Goal: Check status: Check status

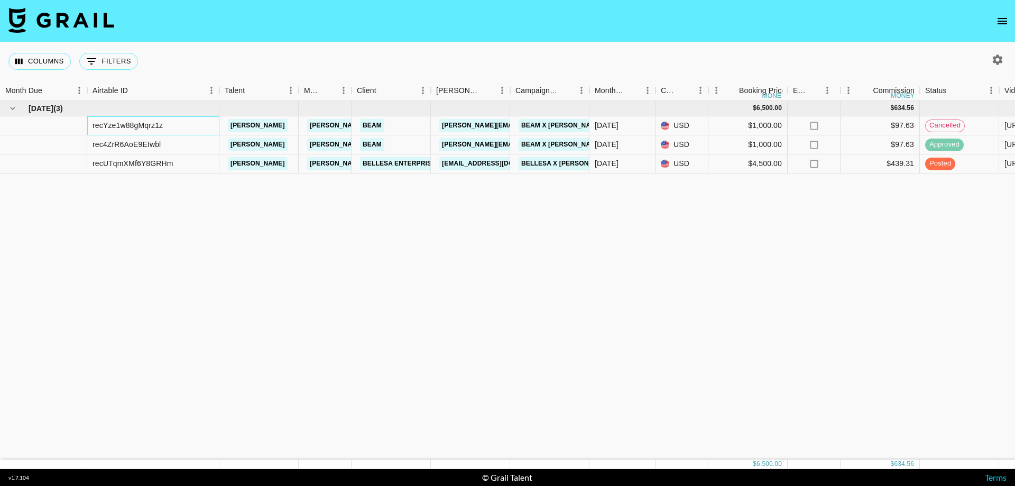
click at [150, 127] on div "recYze1w88gMqrz1z" at bounding box center [127, 125] width 70 height 11
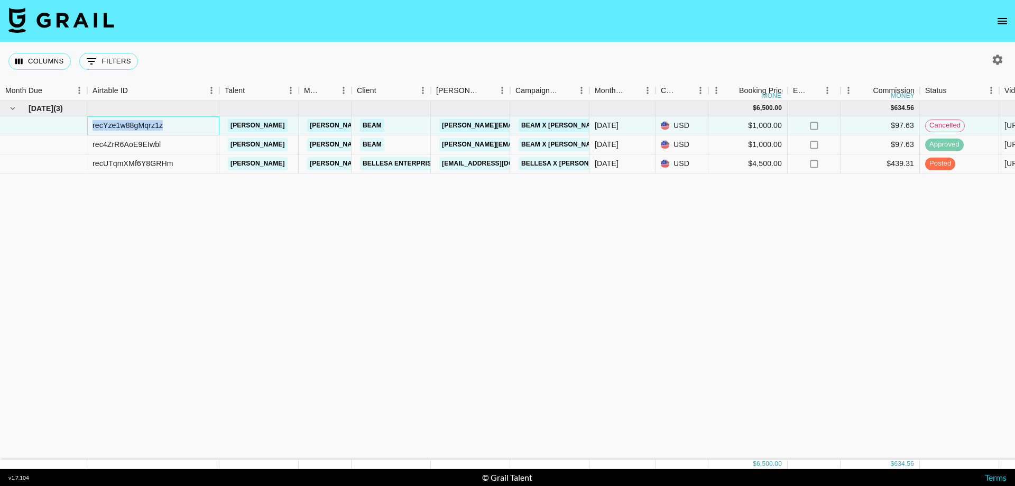
click at [150, 127] on div "recYze1w88gMqrz1z" at bounding box center [127, 125] width 70 height 11
copy div "recYze1w88gMqrz1z"
click at [236, 321] on div "[DATE] ( 3 ) $ 6,500.00 $ 634.56 recYze1w88gMqrz1z [PERSON_NAME] [PERSON_NAME][…" at bounding box center [877, 280] width 1754 height 358
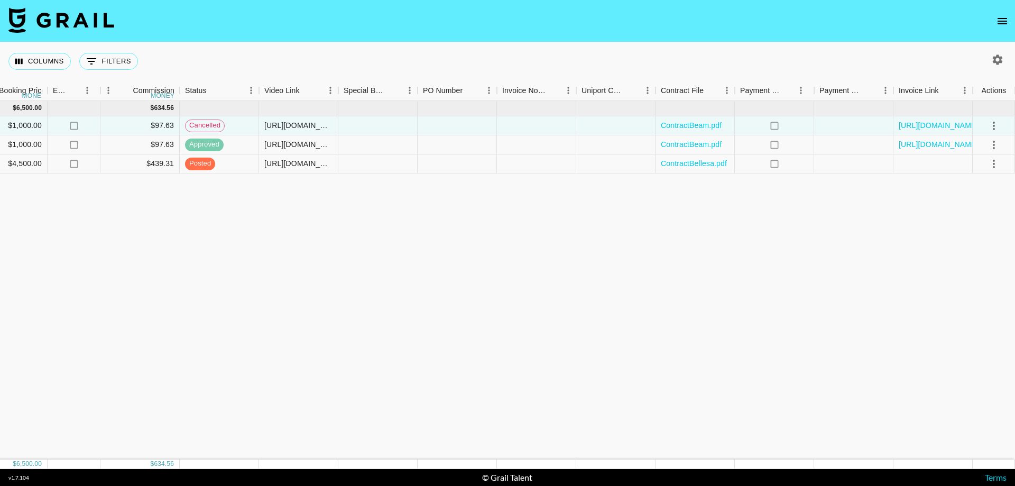
scroll to position [0, 641]
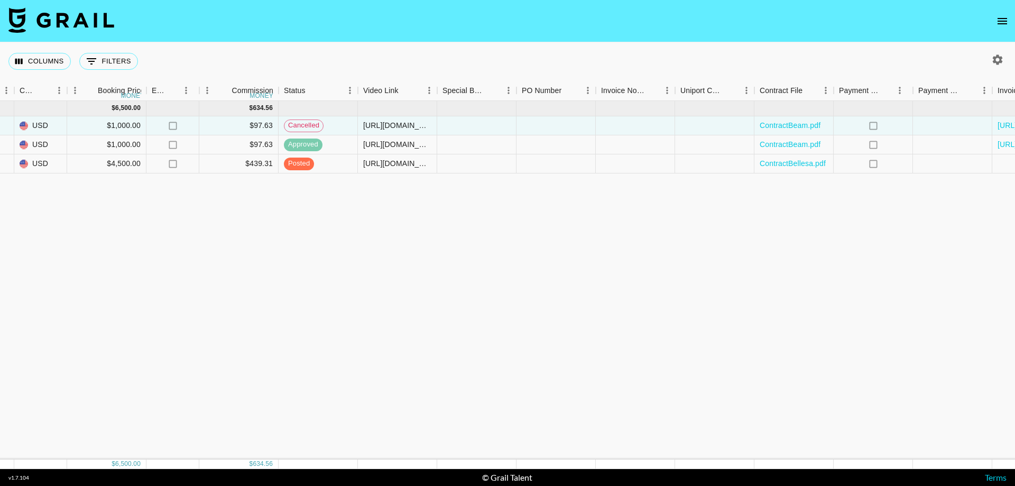
drag, startPoint x: 255, startPoint y: 281, endPoint x: 249, endPoint y: 285, distance: 7.2
click at [255, 281] on div "[DATE] ( 3 ) $ 6,500.00 $ 634.56 recYze1w88gMqrz1z [PERSON_NAME] [PERSON_NAME][…" at bounding box center [236, 280] width 1754 height 358
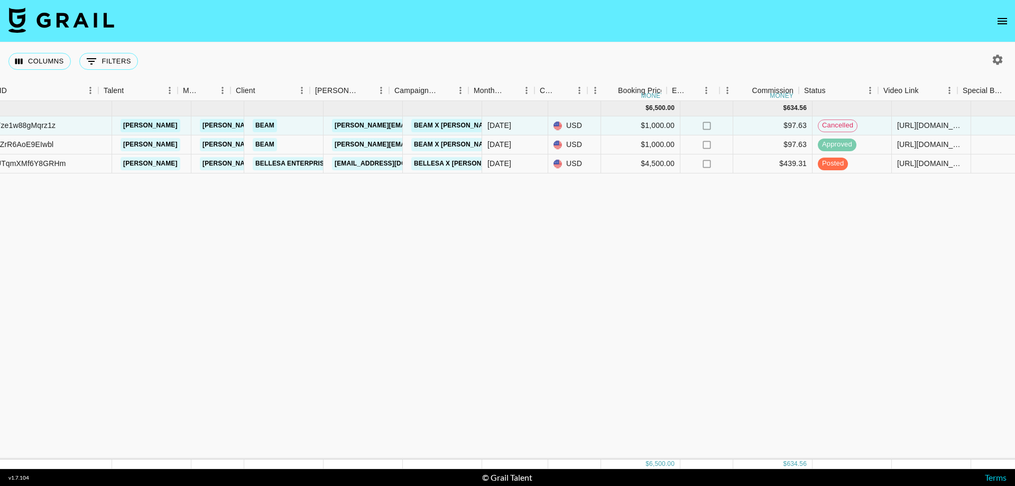
scroll to position [0, 0]
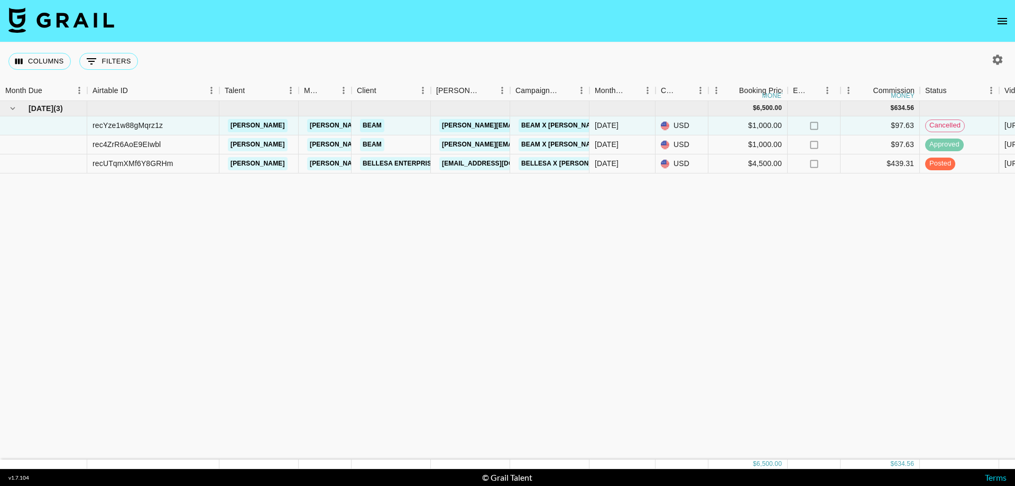
click at [234, 272] on div "[DATE] ( 3 ) $ 6,500.00 $ 634.56 recYze1w88gMqrz1z [PERSON_NAME] [PERSON_NAME][…" at bounding box center [877, 280] width 1754 height 358
drag, startPoint x: 178, startPoint y: 142, endPoint x: 130, endPoint y: 145, distance: 48.2
click at [130, 145] on div "rec4ZrR6AoE9EIwbl" at bounding box center [153, 144] width 132 height 19
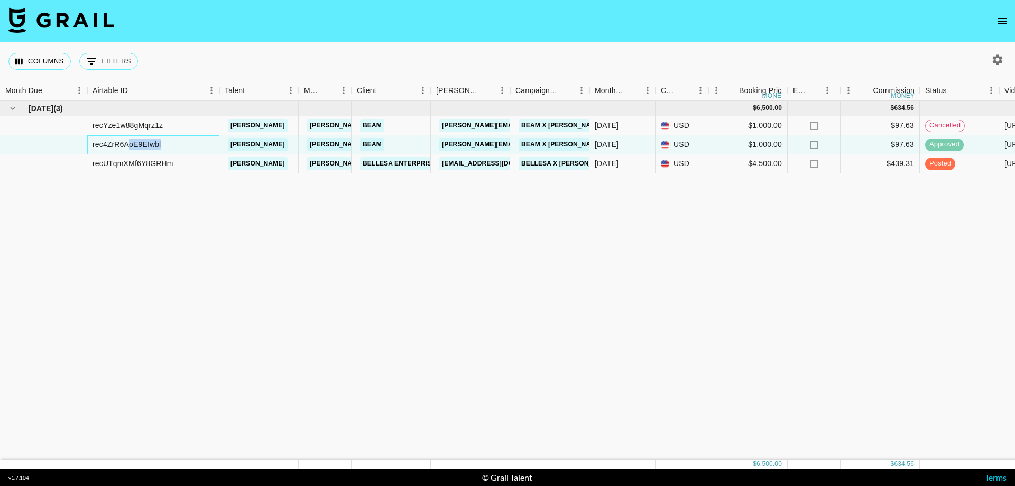
click at [202, 146] on div "rec4ZrR6AoE9EIwbl" at bounding box center [153, 144] width 132 height 19
click at [170, 142] on div "rec4ZrR6AoE9EIwbl" at bounding box center [153, 144] width 132 height 19
drag, startPoint x: 223, startPoint y: 258, endPoint x: 140, endPoint y: 140, distance: 144.9
click at [217, 253] on div "[DATE] ( 3 ) $ 6,500.00 $ 634.56 recYze1w88gMqrz1z [PERSON_NAME] [PERSON_NAME][…" at bounding box center [877, 280] width 1754 height 358
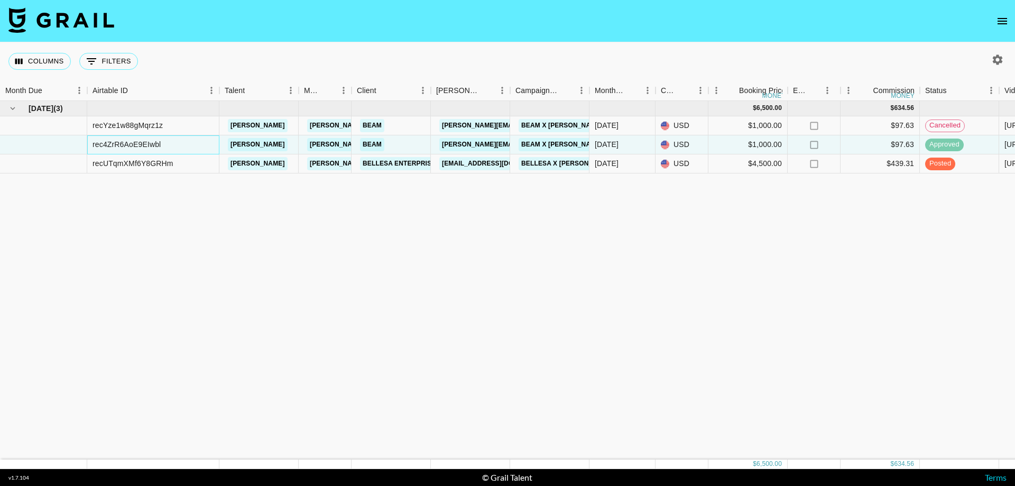
click at [136, 142] on div "rec4ZrR6AoE9EIwbl" at bounding box center [126, 144] width 68 height 11
copy div "rec4ZrR6AoE9EIwbl"
click at [376, 345] on div "[DATE] ( 3 ) $ 6,500.00 $ 634.56 recYze1w88gMqrz1z [PERSON_NAME] [PERSON_NAME][…" at bounding box center [877, 280] width 1754 height 358
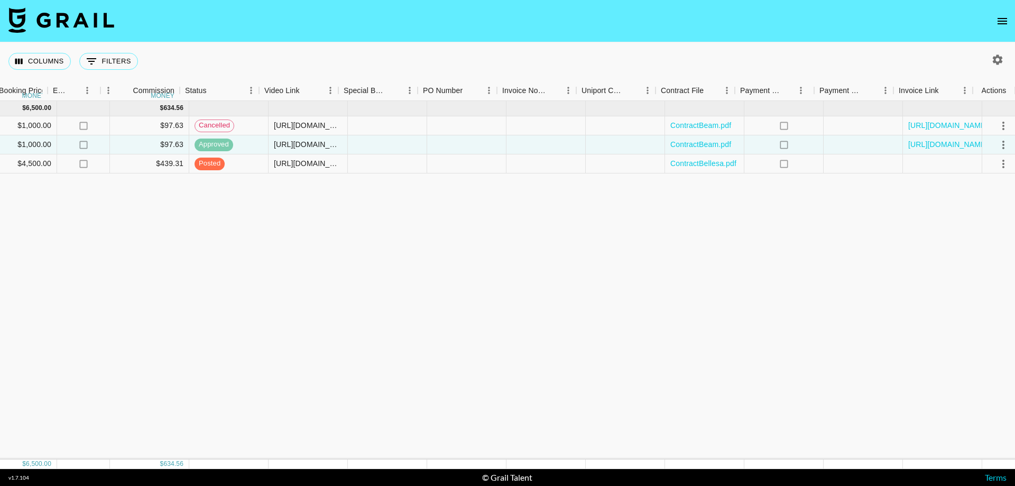
scroll to position [0, 740]
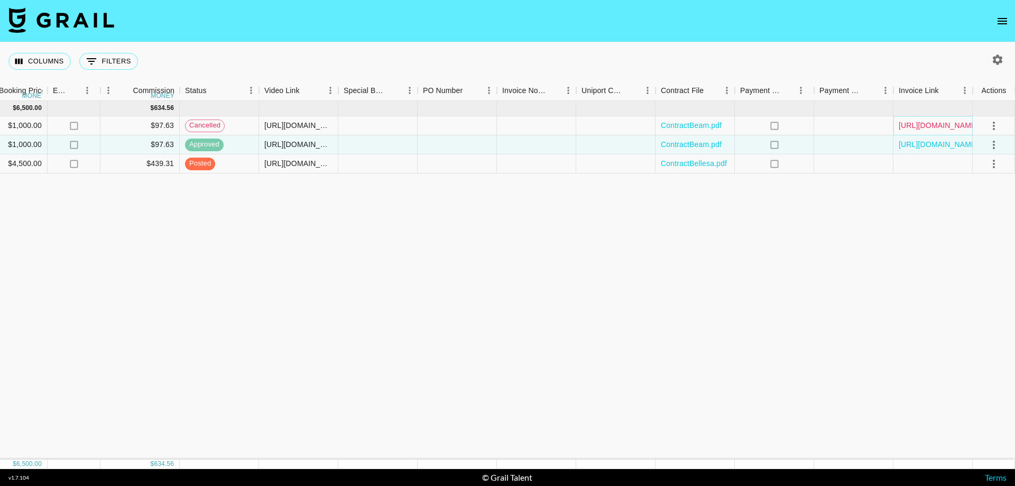
click at [933, 125] on link "[URL][DOMAIN_NAME]" at bounding box center [938, 125] width 80 height 11
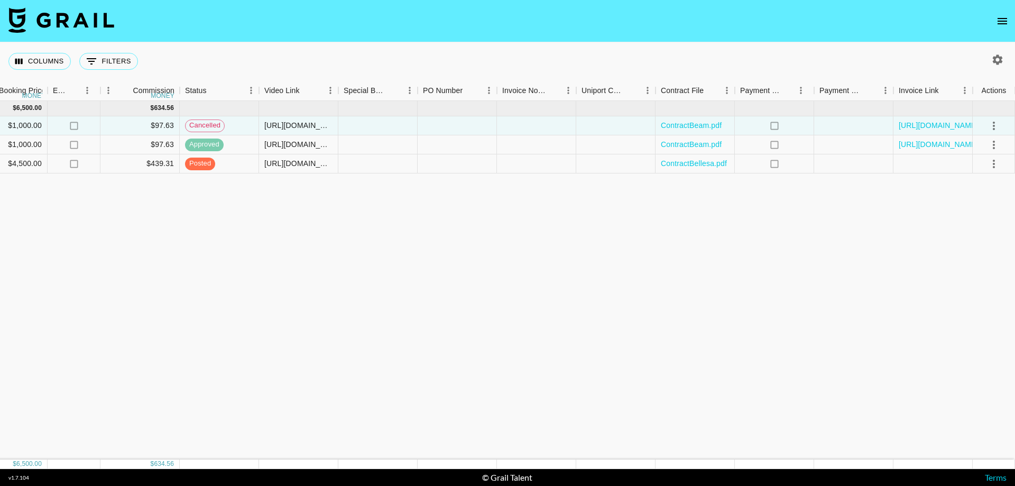
click at [919, 254] on div "[DATE] ( 3 ) $ 6,500.00 $ 634.56 recYze1w88gMqrz1z [PERSON_NAME] [PERSON_NAME][…" at bounding box center [137, 280] width 1754 height 358
